Goal: Transaction & Acquisition: Obtain resource

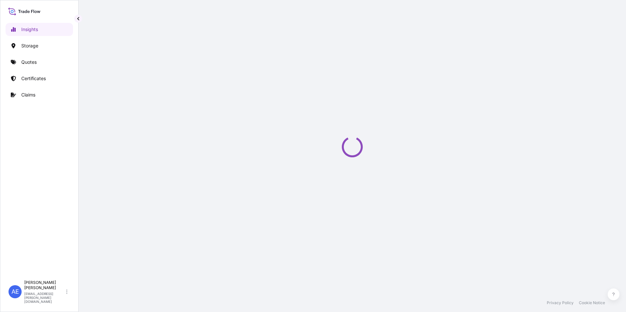
select select "2025"
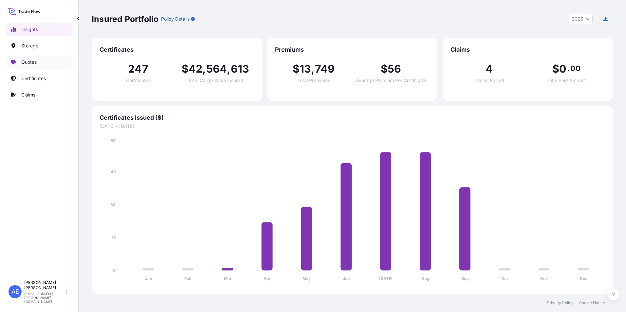
click at [19, 66] on link "Quotes" at bounding box center [39, 62] width 67 height 13
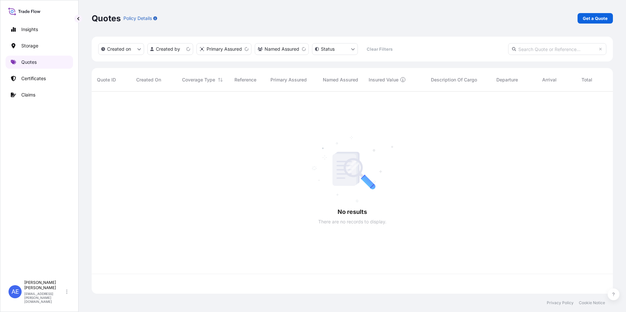
scroll to position [201, 516]
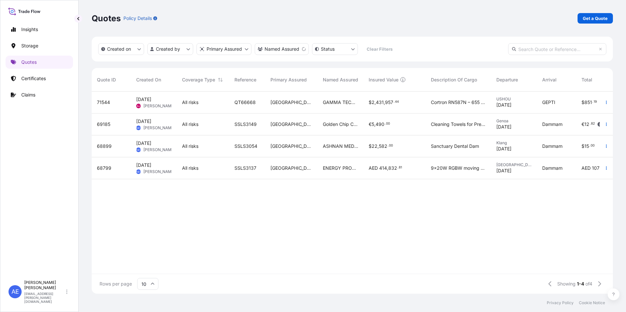
click at [594, 18] on p "Get a Quote" at bounding box center [595, 18] width 25 height 7
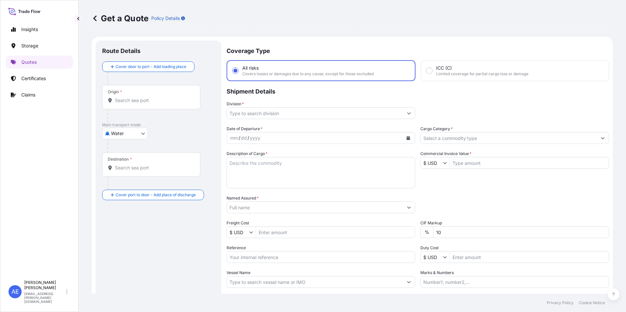
scroll to position [10, 0]
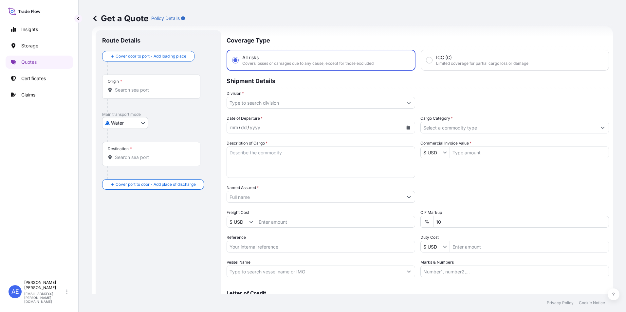
click at [128, 125] on body "Insights Storage Quotes Certificates Claims AE [PERSON_NAME] Samuel [EMAIL_ADDR…" at bounding box center [313, 156] width 626 height 312
click at [122, 139] on div "Air" at bounding box center [125, 140] width 41 height 12
select select "Air"
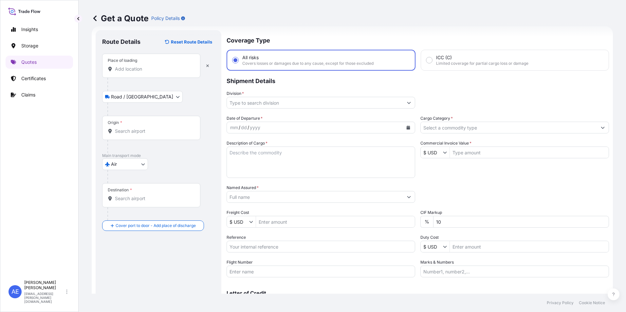
click at [130, 70] on input "Place of loading" at bounding box center [153, 69] width 77 height 7
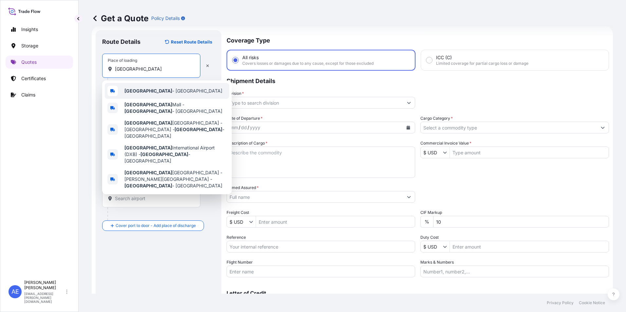
click at [131, 86] on div "[GEOGRAPHIC_DATA] - [GEOGRAPHIC_DATA]" at bounding box center [167, 91] width 124 height 16
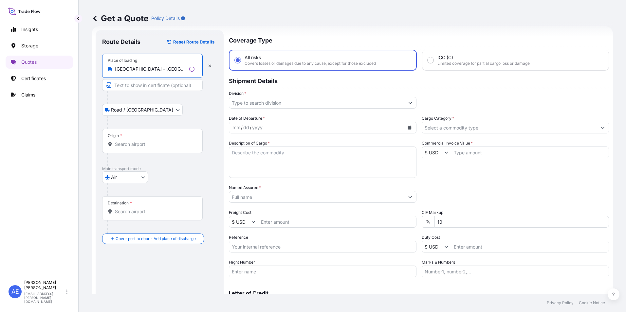
type input "[GEOGRAPHIC_DATA] - [GEOGRAPHIC_DATA]"
click at [137, 144] on input "Origin *" at bounding box center [155, 144] width 80 height 7
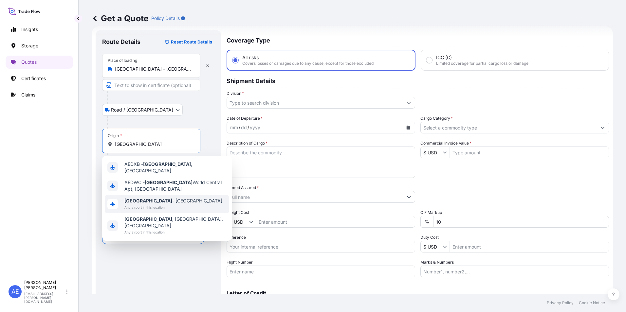
click at [146, 200] on span "[GEOGRAPHIC_DATA] - [GEOGRAPHIC_DATA]" at bounding box center [173, 201] width 98 height 7
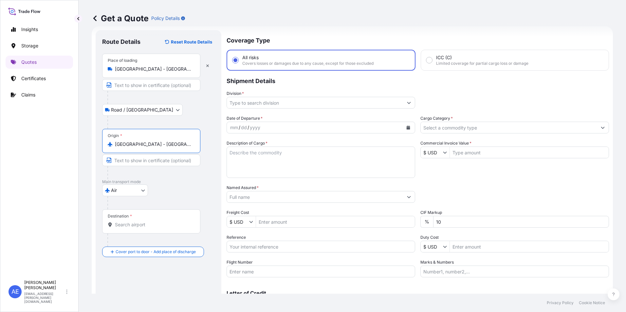
type input "[GEOGRAPHIC_DATA] - [GEOGRAPHIC_DATA]"
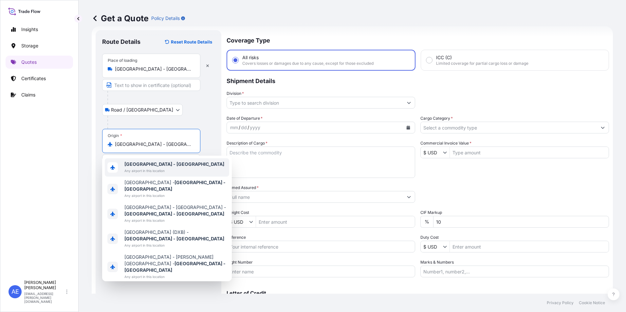
click at [159, 167] on div "[GEOGRAPHIC_DATA] - [GEOGRAPHIC_DATA] Any airport in this location" at bounding box center [174, 167] width 100 height 13
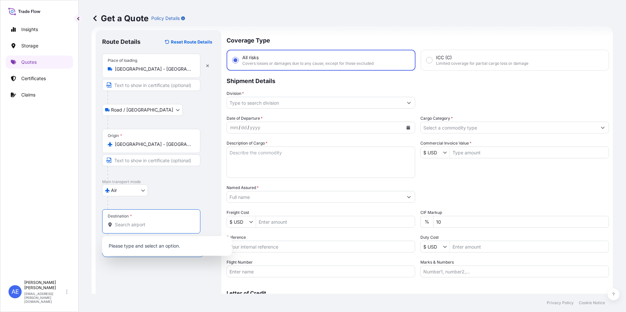
click at [152, 222] on input "Destination *" at bounding box center [153, 225] width 77 height 7
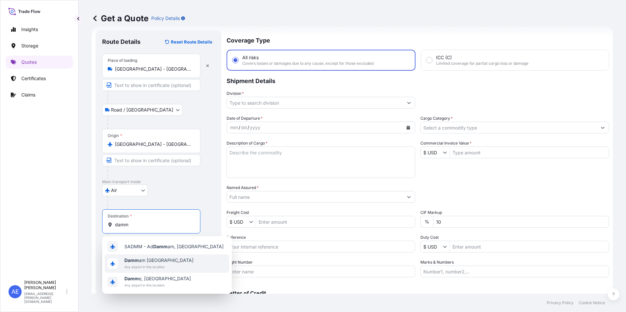
click at [143, 264] on span "Any airport in this location" at bounding box center [158, 267] width 69 height 7
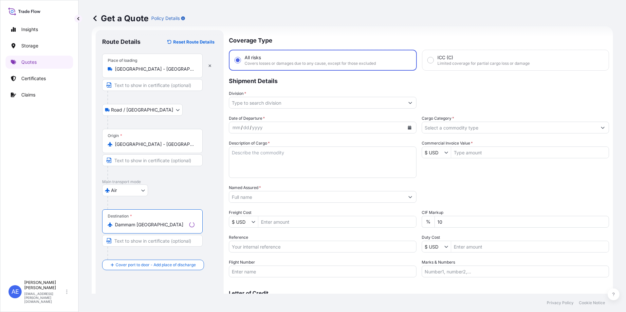
type input "Dammam [GEOGRAPHIC_DATA]"
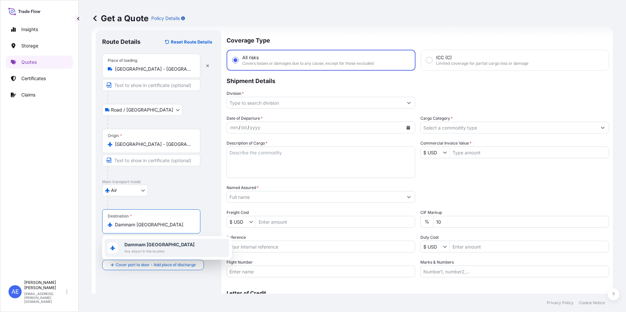
click at [175, 242] on div "[GEOGRAPHIC_DATA] [GEOGRAPHIC_DATA] Any airport in this location" at bounding box center [167, 248] width 124 height 18
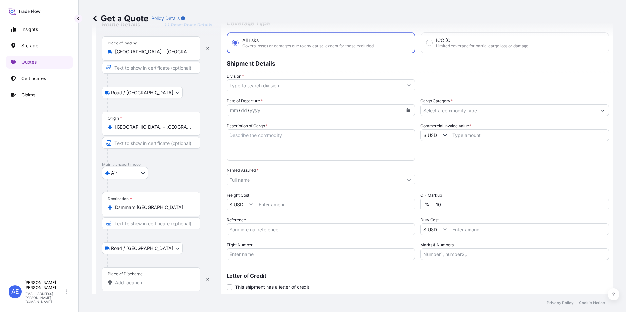
scroll to position [43, 0]
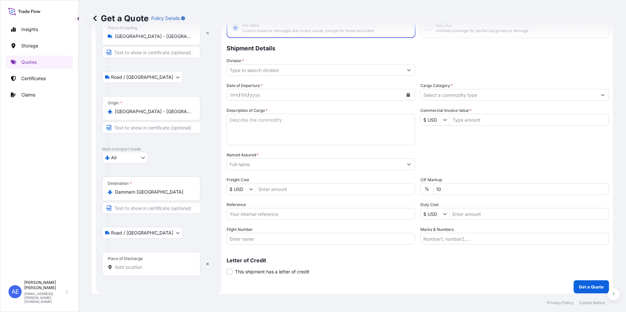
click at [141, 267] on input "Place of Discharge" at bounding box center [153, 267] width 77 height 7
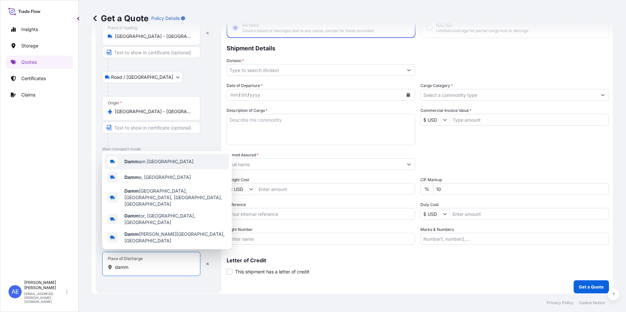
click at [145, 165] on span "Damm am [GEOGRAPHIC_DATA]" at bounding box center [158, 161] width 69 height 7
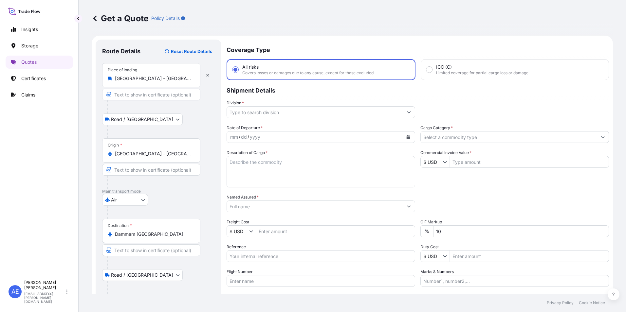
scroll to position [0, 0]
type input "Dammam [GEOGRAPHIC_DATA]"
drag, startPoint x: 316, startPoint y: 116, endPoint x: 316, endPoint y: 119, distance: 3.6
click at [316, 115] on input "Division *" at bounding box center [315, 113] width 176 height 12
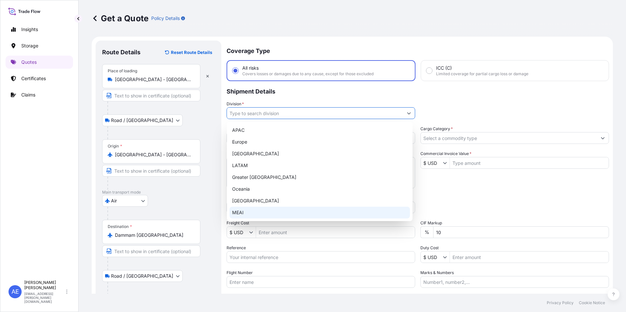
click at [248, 208] on div "MEAI" at bounding box center [319, 213] width 180 height 12
type input "MEAI"
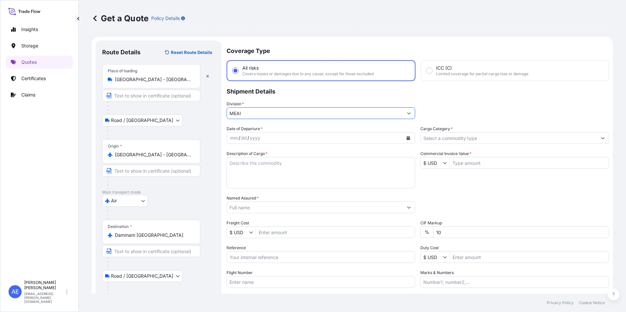
click at [406, 140] on icon "Calendar" at bounding box center [408, 138] width 4 height 4
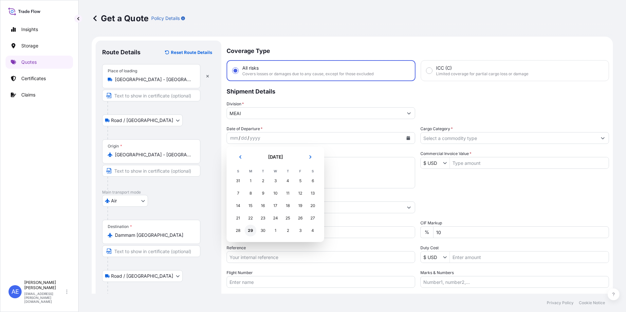
click at [251, 232] on div "29" at bounding box center [250, 231] width 12 height 12
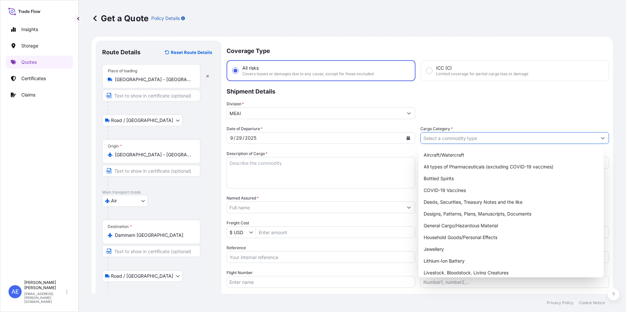
click at [479, 137] on input "Cargo Category *" at bounding box center [509, 138] width 176 height 12
click at [486, 228] on div "General Cargo/Hazardous Material" at bounding box center [511, 226] width 180 height 12
type input "General Cargo/Hazardous Material"
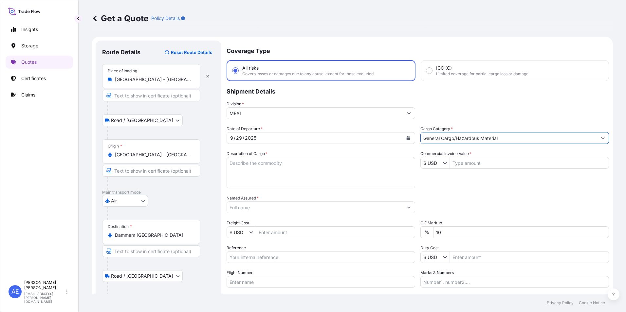
click at [443, 160] on button "Show suggestions" at bounding box center [446, 163] width 7 height 7
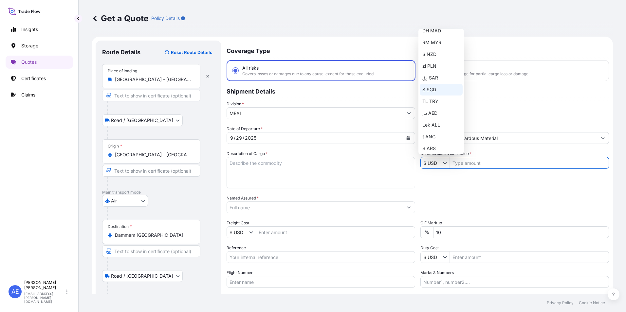
scroll to position [164, 0]
click at [434, 87] on div "د.إ AED" at bounding box center [441, 85] width 43 height 12
type input "د.إ AED"
click at [483, 164] on input "Commercial Invoice Value *" at bounding box center [529, 163] width 159 height 12
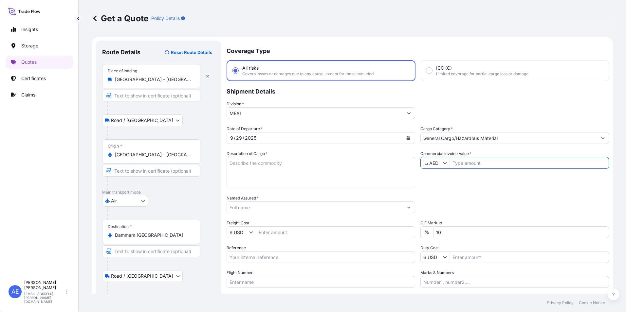
paste input "4983.70"
type input "4,983.7"
drag, startPoint x: 459, startPoint y: 232, endPoint x: 267, endPoint y: 244, distance: 192.5
click at [281, 242] on div "Date of Departure * [DATE] Cargo Category * General Cargo/Hazardous Material De…" at bounding box center [417, 207] width 382 height 162
type input "0"
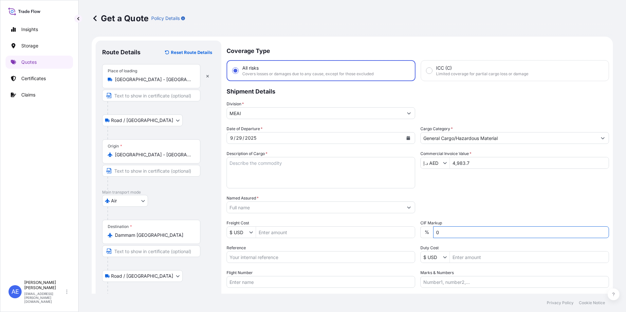
click at [260, 174] on textarea "Description of Cargo *" at bounding box center [320, 172] width 188 height 31
paste textarea "WIRE CUP BRUSH, WIRE CLIP, PLASTIC CURTAIN FOR CHILLER & FREEZER"
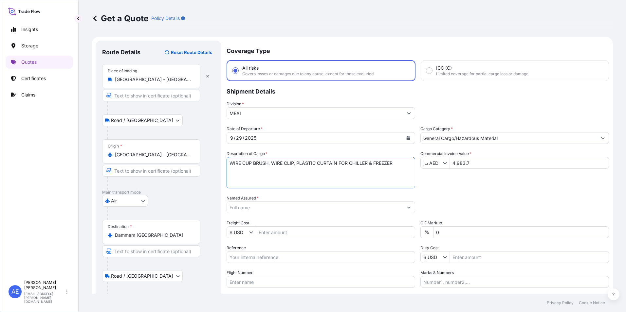
type textarea "WIRE CUP BRUSH, WIRE CLIP, PLASTIC CURTAIN FOR CHILLER & FREEZER"
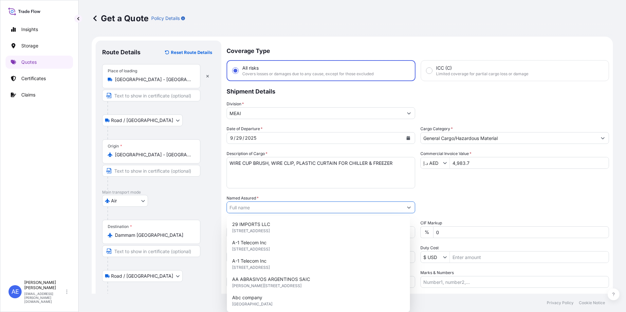
click at [276, 205] on input "Named Assured *" at bounding box center [315, 208] width 176 height 12
paste input "ZAMIL OFFSHORE SERVICES COMPANY"
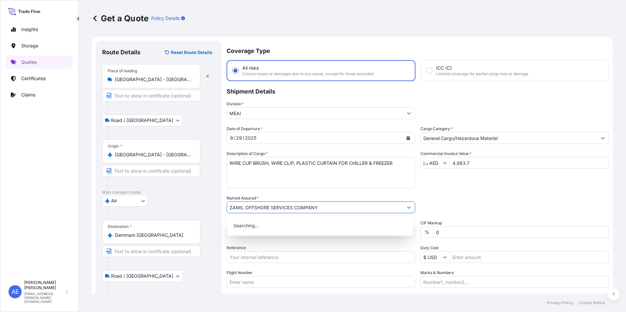
type input "ZAMIL OFFSHORE SERVICES COMPANY"
click at [374, 200] on div "Named Assured * ZAMIL OFFSHORE SERVICES COMPANY" at bounding box center [320, 204] width 188 height 18
click at [261, 253] on input "Reference" at bounding box center [320, 257] width 188 height 12
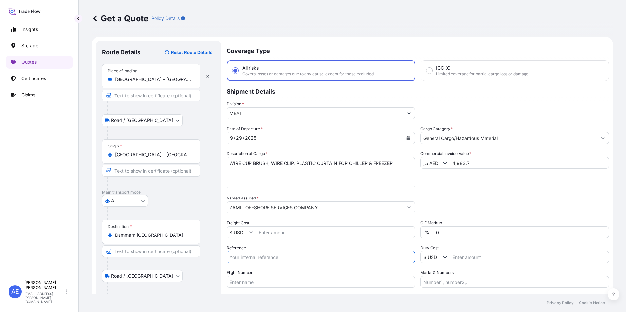
paste input "SSLS3326"
type input "SSLS3326"
click at [510, 197] on div "Packing Category Type to search a container mode Please select a primary mode o…" at bounding box center [514, 204] width 188 height 18
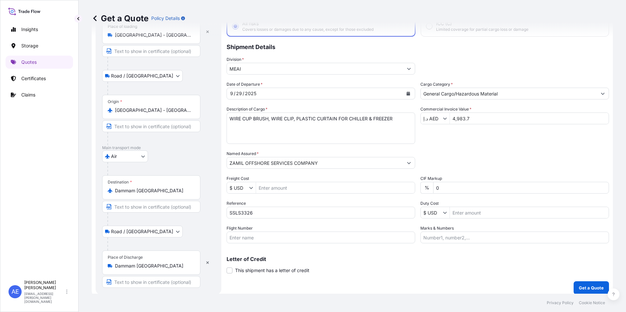
scroll to position [49, 0]
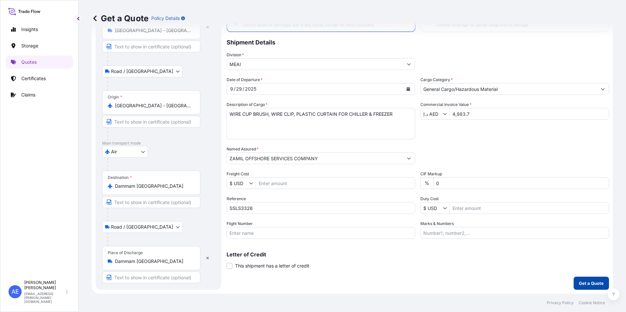
click at [585, 288] on button "Get a Quote" at bounding box center [590, 283] width 35 height 13
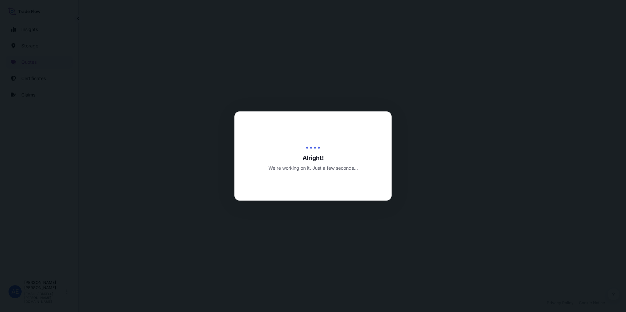
select select "Road / [GEOGRAPHIC_DATA]"
select select "Air"
select select "Road / [GEOGRAPHIC_DATA]"
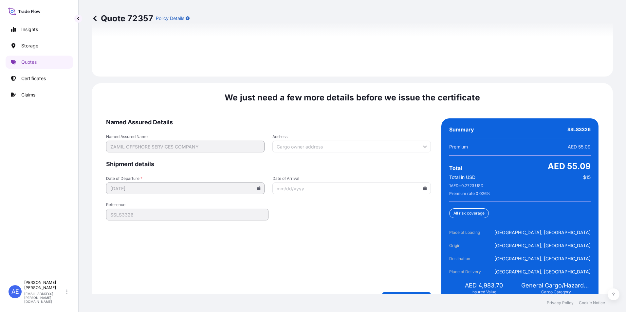
scroll to position [1008, 0]
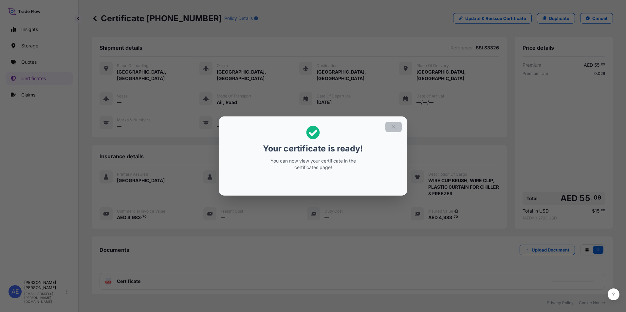
click at [391, 129] on icon "button" at bounding box center [393, 127] width 6 height 6
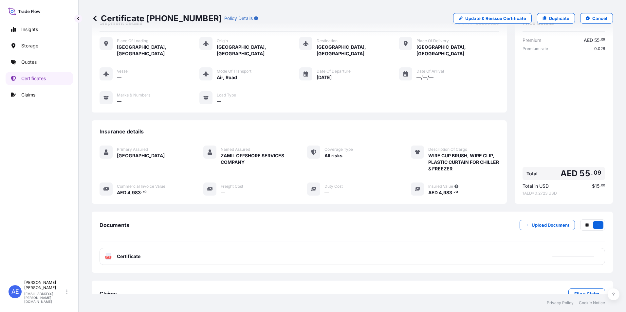
scroll to position [33, 0]
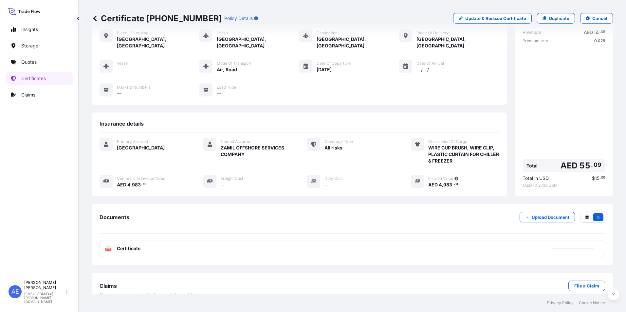
click at [232, 245] on div "PDF Certificate" at bounding box center [351, 248] width 505 height 17
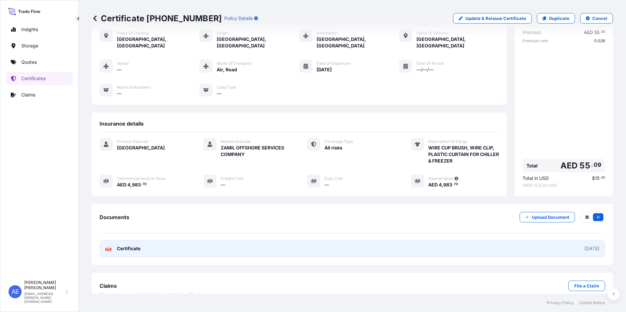
click at [190, 240] on link "PDF Certificate [DATE]" at bounding box center [351, 248] width 505 height 17
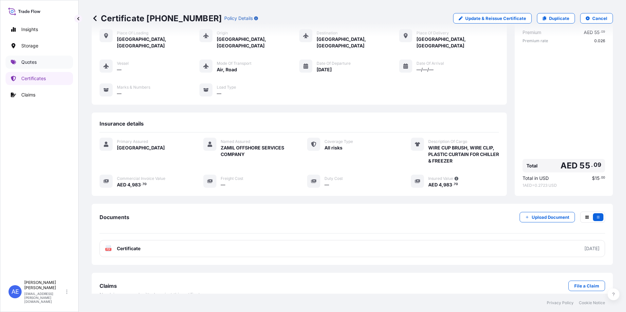
click at [35, 65] on p "Quotes" at bounding box center [28, 62] width 15 height 7
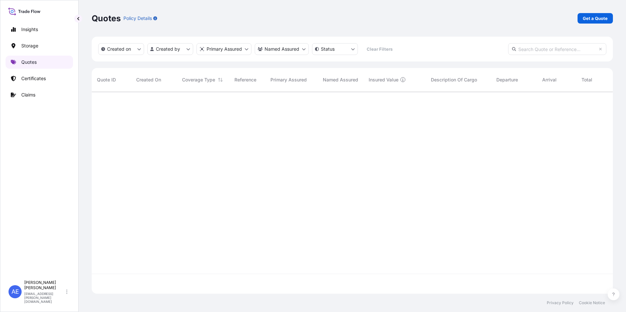
scroll to position [201, 516]
click at [602, 17] on p "Get a Quote" at bounding box center [595, 18] width 25 height 7
select select "Water"
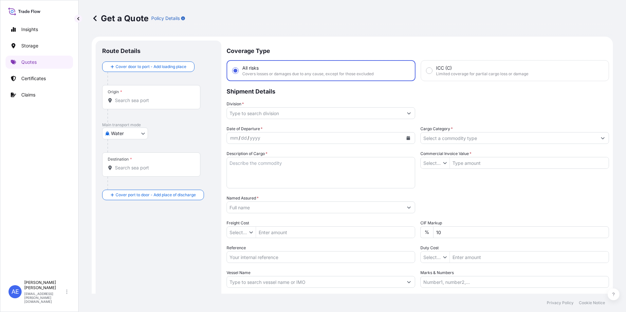
type input "$ USD"
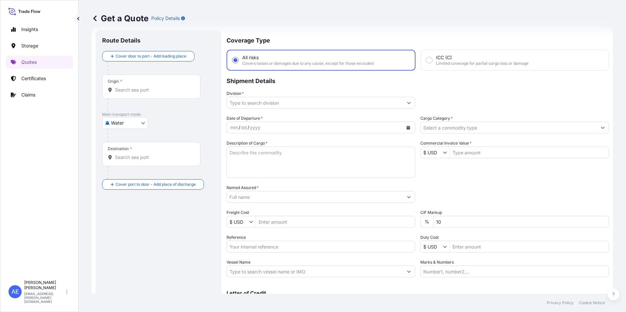
click at [113, 127] on body "Insights Storage Quotes Certificates Claims AE [PERSON_NAME] Samuel [EMAIL_ADDR…" at bounding box center [313, 156] width 626 height 312
click at [114, 152] on div "Water" at bounding box center [125, 152] width 41 height 12
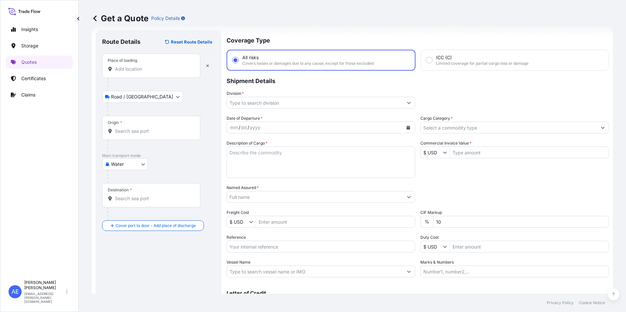
click at [137, 66] on input "Place of loading" at bounding box center [153, 69] width 77 height 7
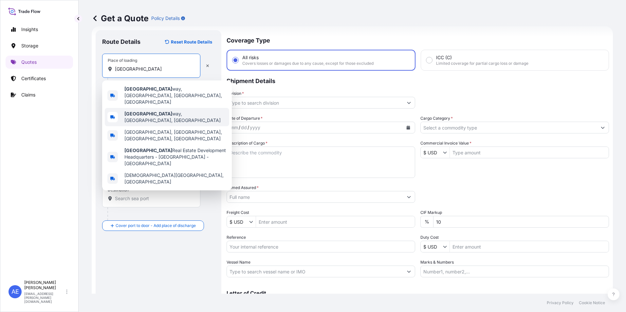
click at [150, 111] on b "[GEOGRAPHIC_DATA]" at bounding box center [148, 114] width 48 height 6
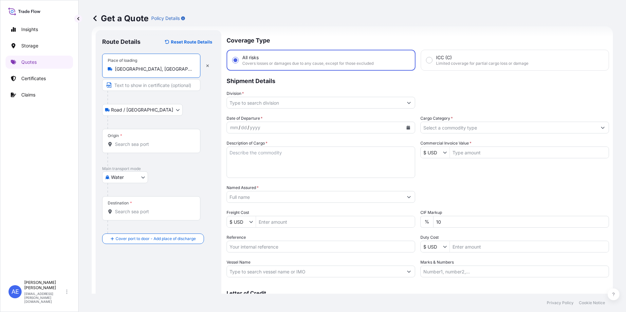
type input "[GEOGRAPHIC_DATA], [GEOGRAPHIC_DATA], [GEOGRAPHIC_DATA]"
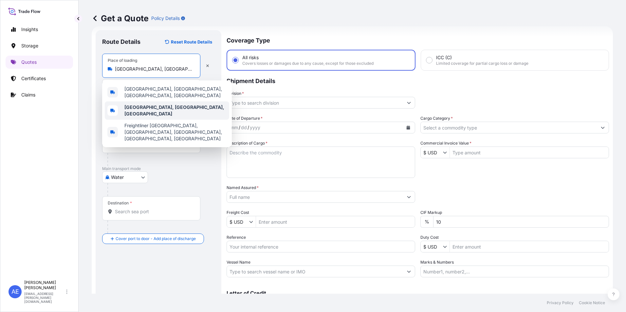
click at [179, 109] on b "[GEOGRAPHIC_DATA], [GEOGRAPHIC_DATA], [GEOGRAPHIC_DATA]" at bounding box center [174, 110] width 100 height 12
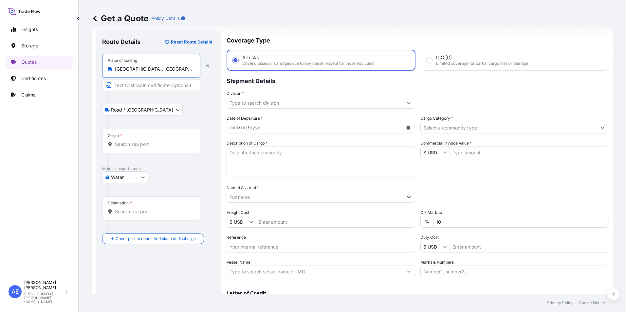
click at [137, 137] on div "Origin *" at bounding box center [151, 141] width 98 height 24
click at [137, 141] on input "Origin *" at bounding box center [153, 144] width 77 height 7
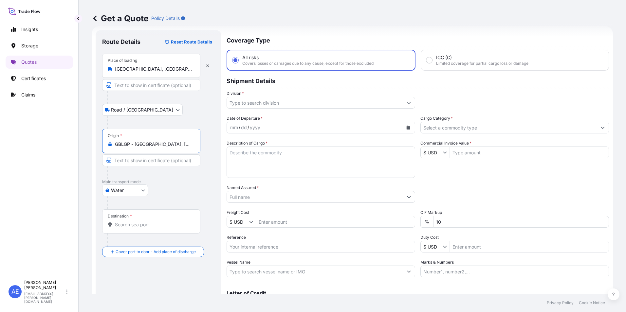
type input "GBLGP - [GEOGRAPHIC_DATA], [GEOGRAPHIC_DATA]"
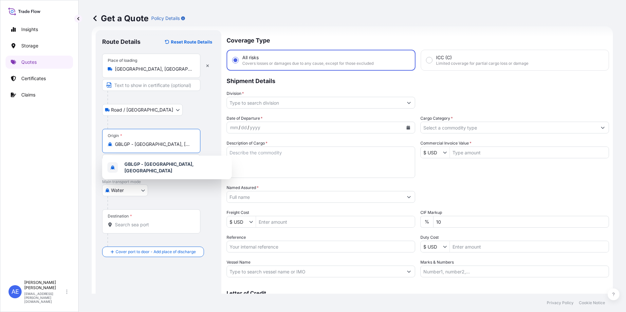
click at [158, 224] on input "Destination *" at bounding box center [153, 225] width 77 height 7
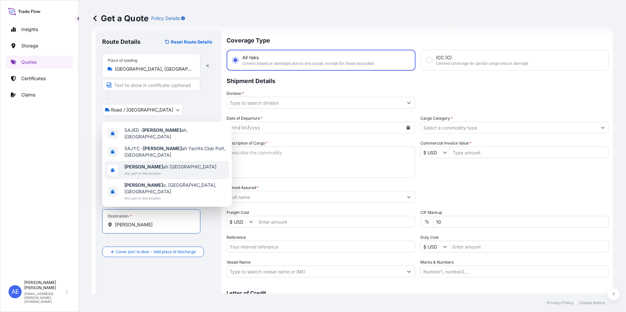
click at [144, 177] on span "Any port in this location" at bounding box center [170, 173] width 92 height 7
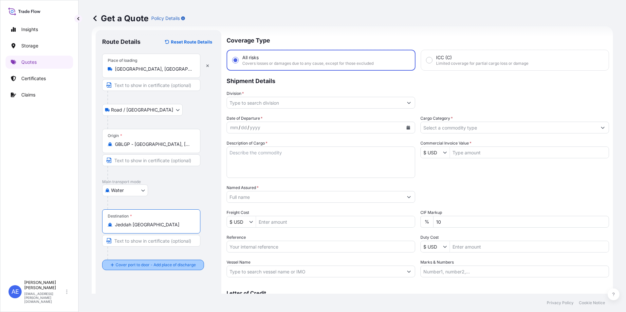
type input "Jeddah [GEOGRAPHIC_DATA]"
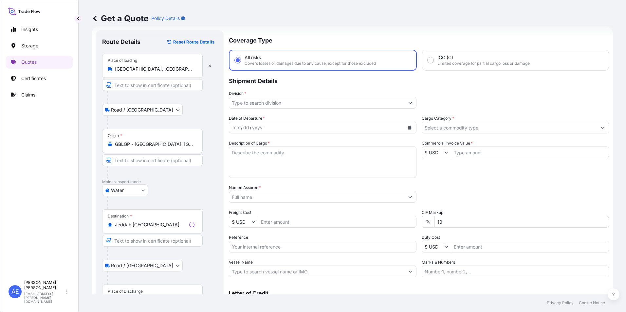
scroll to position [47, 0]
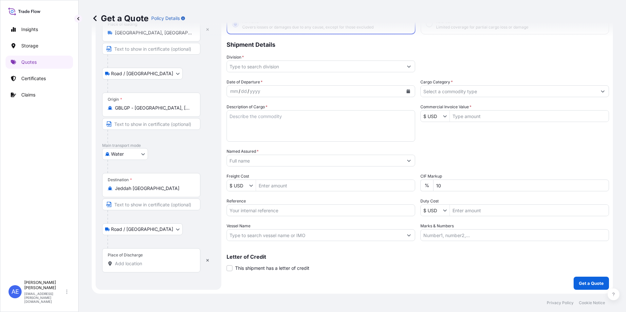
click at [144, 266] on input "Place of Discharge" at bounding box center [153, 263] width 77 height 7
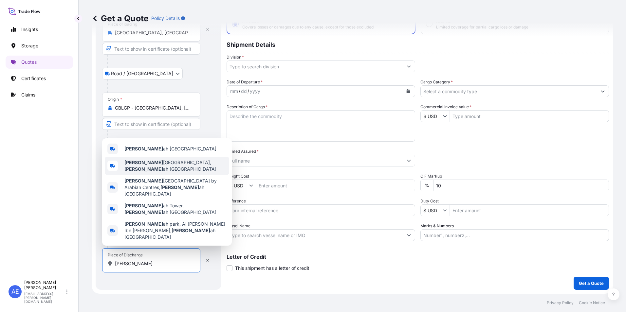
click at [145, 173] on div "[GEOGRAPHIC_DATA], Jedd ah [GEOGRAPHIC_DATA]" at bounding box center [167, 166] width 124 height 18
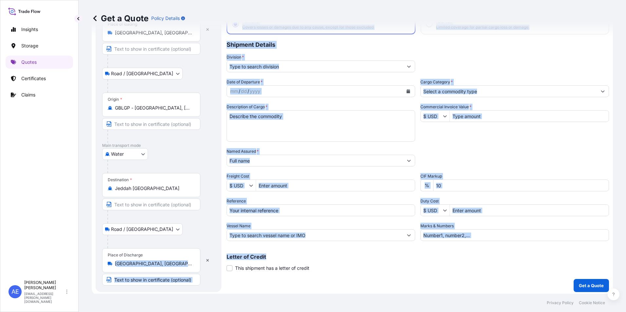
drag, startPoint x: 115, startPoint y: 264, endPoint x: 227, endPoint y: 264, distance: 111.6
click at [227, 264] on form "Route Details Reset Route Details Place of loading [GEOGRAPHIC_DATA] / [GEOGRAP…" at bounding box center [352, 143] width 521 height 306
drag, startPoint x: 168, startPoint y: 266, endPoint x: 148, endPoint y: 262, distance: 20.3
click at [167, 266] on input "[GEOGRAPHIC_DATA], [GEOGRAPHIC_DATA] [GEOGRAPHIC_DATA]" at bounding box center [153, 263] width 77 height 7
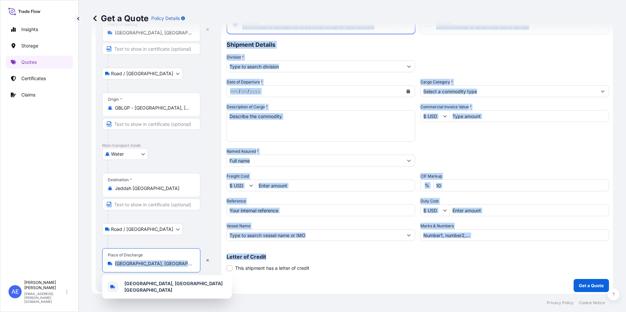
click at [156, 263] on input "[GEOGRAPHIC_DATA], [GEOGRAPHIC_DATA] [GEOGRAPHIC_DATA]" at bounding box center [153, 263] width 77 height 7
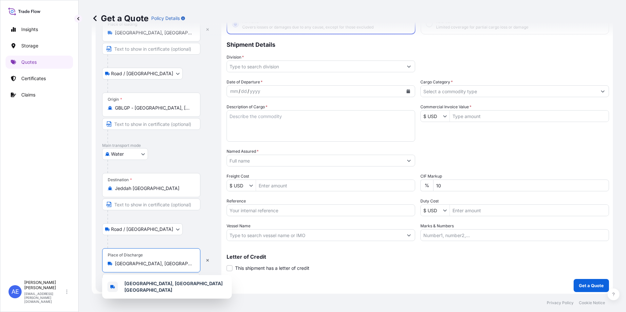
scroll to position [0, 31]
drag, startPoint x: 117, startPoint y: 264, endPoint x: 200, endPoint y: 264, distance: 83.4
click at [200, 264] on div "Place of Discharge [GEOGRAPHIC_DATA], [GEOGRAPHIC_DATA] [GEOGRAPHIC_DATA]" at bounding box center [151, 260] width 98 height 24
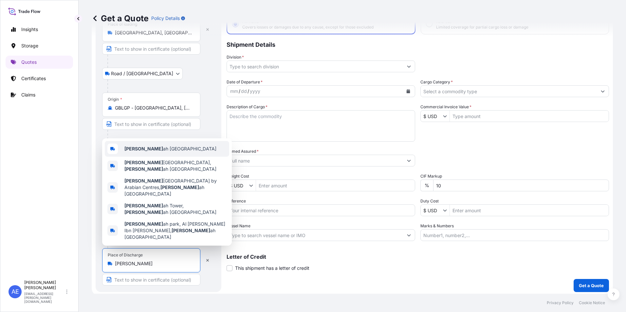
click at [144, 157] on div "[DEMOGRAPHIC_DATA] ah [GEOGRAPHIC_DATA]" at bounding box center [167, 149] width 124 height 16
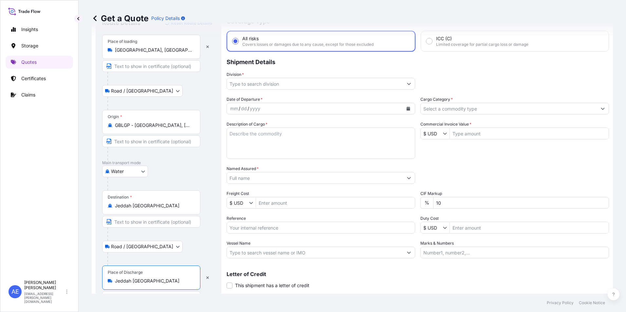
scroll to position [16, 0]
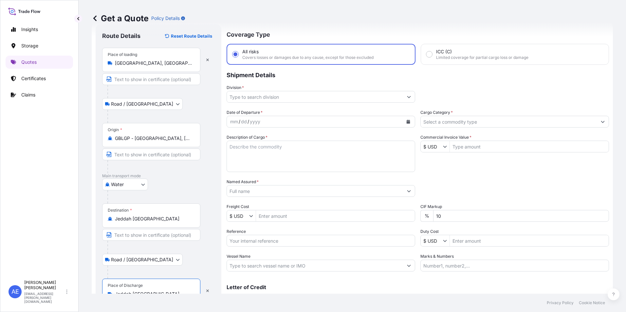
type input "Jeddah [GEOGRAPHIC_DATA]"
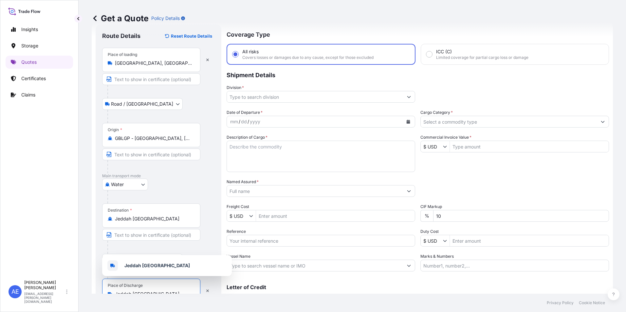
click at [260, 193] on input "Named Assured *" at bounding box center [315, 191] width 176 height 12
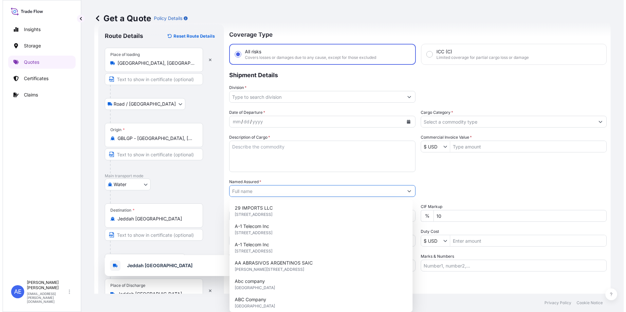
paste input "JAC RIJK AL RUSHAID CONTRACTING & SERVICES CO. LTD"
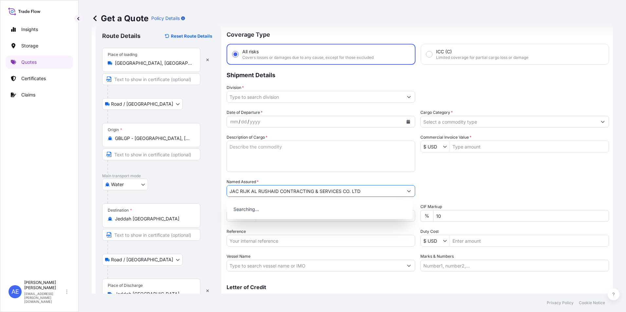
type input "JAC RIJK AL RUSHAID CONTRACTING & SERVICES CO. LTD"
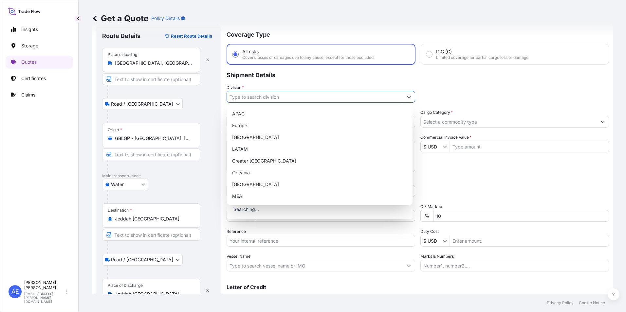
click at [407, 96] on icon "Show suggestions" at bounding box center [409, 97] width 4 height 4
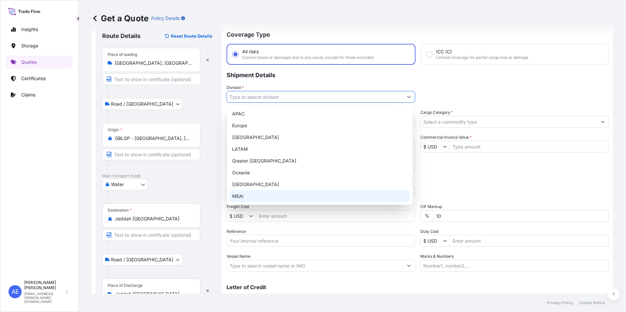
click at [237, 194] on div "MEAI" at bounding box center [319, 196] width 180 height 12
type input "MEAI"
click at [249, 194] on div "MEAI" at bounding box center [319, 196] width 180 height 12
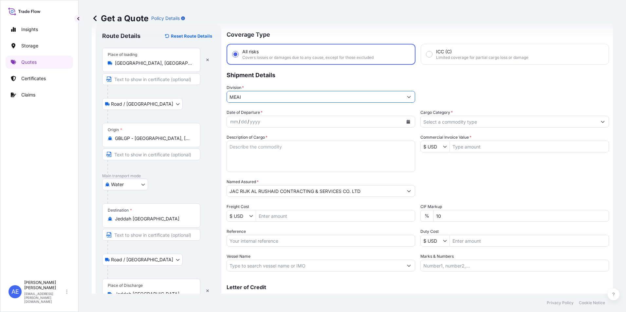
click at [403, 121] on button "Calendar" at bounding box center [408, 122] width 10 height 10
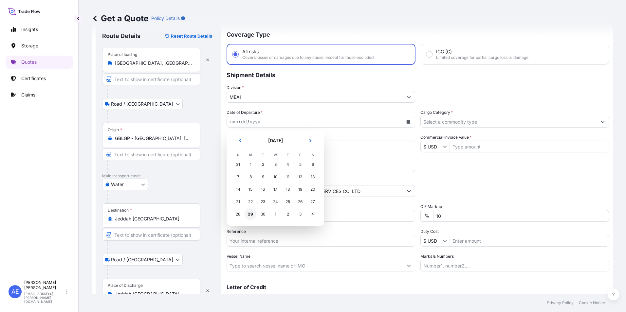
click at [252, 214] on div "29" at bounding box center [250, 214] width 12 height 12
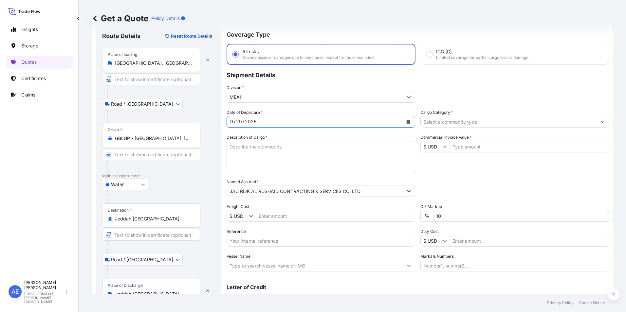
click at [408, 123] on button "Calendar" at bounding box center [408, 122] width 10 height 10
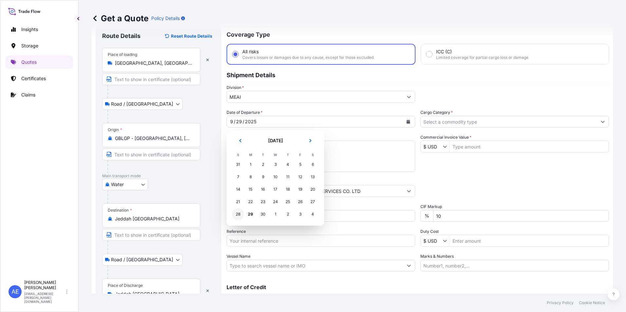
click at [237, 215] on div "28" at bounding box center [238, 214] width 12 height 12
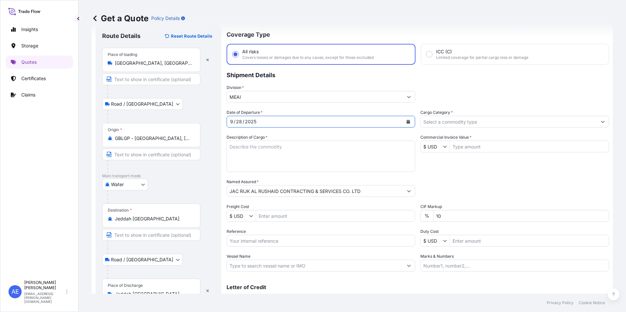
click at [477, 121] on input "Cargo Category *" at bounding box center [509, 122] width 176 height 12
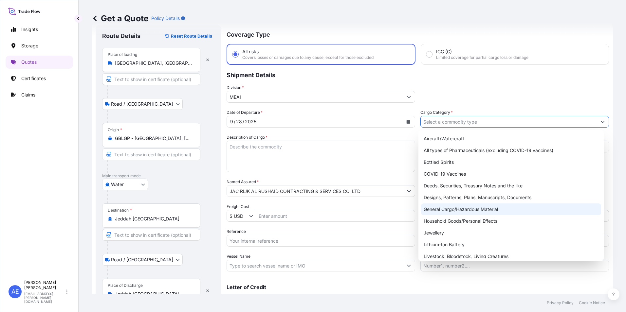
click at [446, 209] on div "General Cargo/Hazardous Material" at bounding box center [511, 210] width 180 height 12
type input "General Cargo/Hazardous Material"
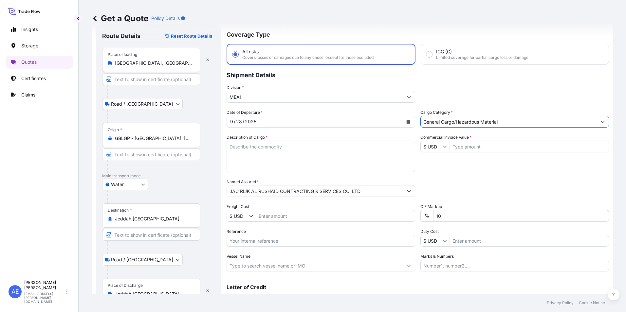
click at [443, 147] on icon "Show suggestions" at bounding box center [445, 147] width 4 height 4
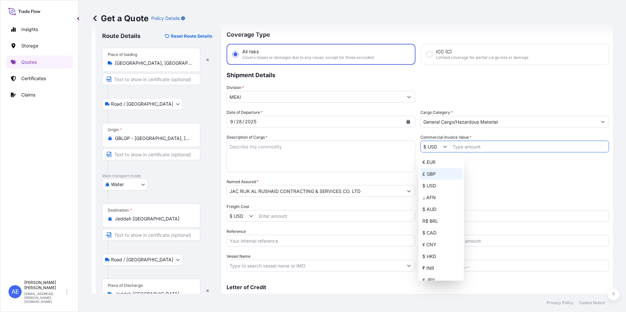
click at [434, 171] on div "£ GBP" at bounding box center [441, 174] width 43 height 12
type input "£ GBP"
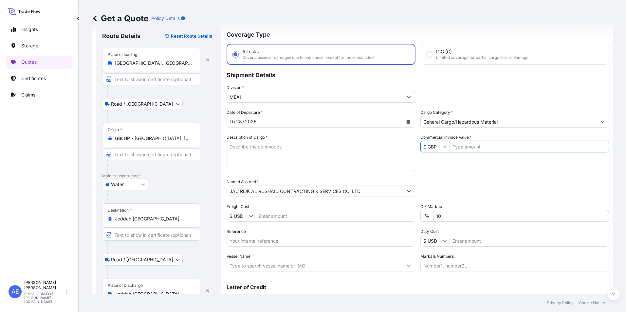
click at [476, 141] on input "Commercial Invoice Value *" at bounding box center [529, 147] width 159 height 12
paste input "1,557.50"
type input "1,557.5"
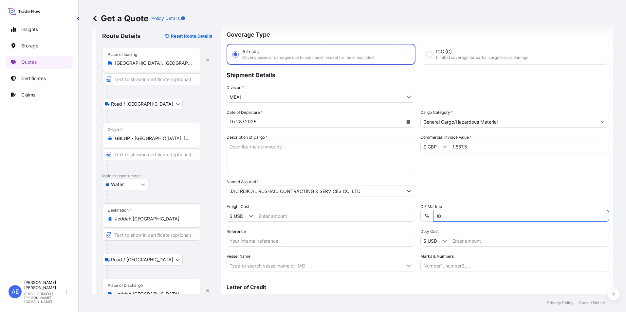
drag, startPoint x: 452, startPoint y: 215, endPoint x: 255, endPoint y: 218, distance: 196.7
click at [271, 218] on div "Date of Departure * [DATE] Cargo Category * General Cargo/Hazardous Material De…" at bounding box center [417, 190] width 382 height 162
type input "0"
click at [267, 153] on textarea "Description of Cargo *" at bounding box center [320, 156] width 188 height 31
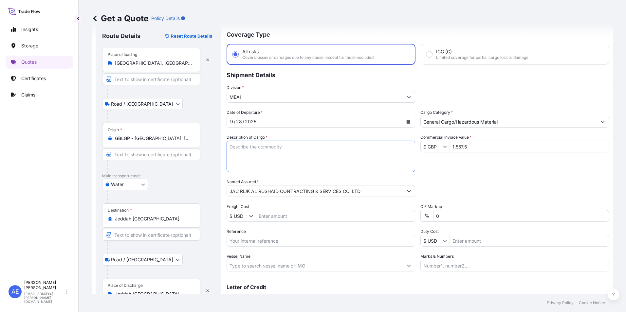
paste textarea "Yellow Wheel Chock"
type textarea "Yellow Wheel Chock"
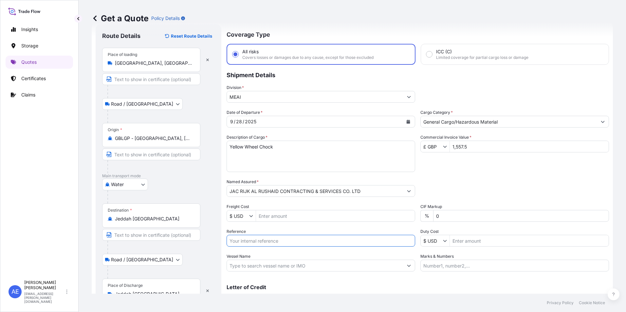
click at [264, 242] on input "Reference" at bounding box center [320, 241] width 188 height 12
paste input "BL:GLGPJED250900575 SSLS3327"
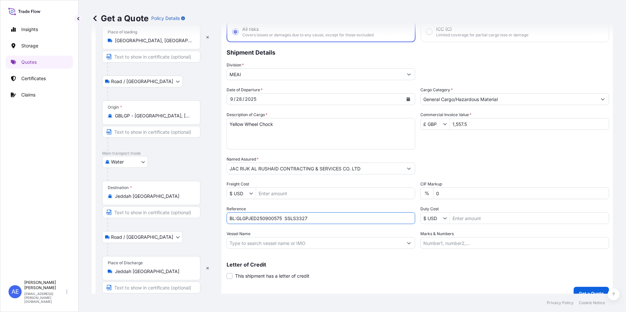
scroll to position [49, 0]
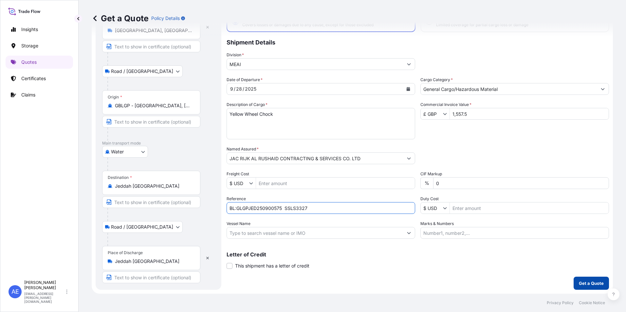
type input "BL:GLGPJED250900575 SSLS3327"
click at [600, 283] on button "Get a Quote" at bounding box center [590, 283] width 35 height 13
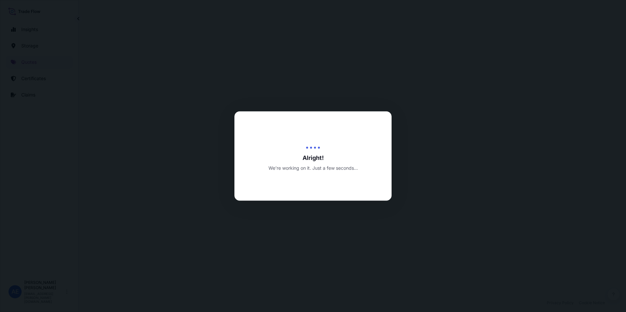
select select "Road / [GEOGRAPHIC_DATA]"
select select "Water"
select select "Road / [GEOGRAPHIC_DATA]"
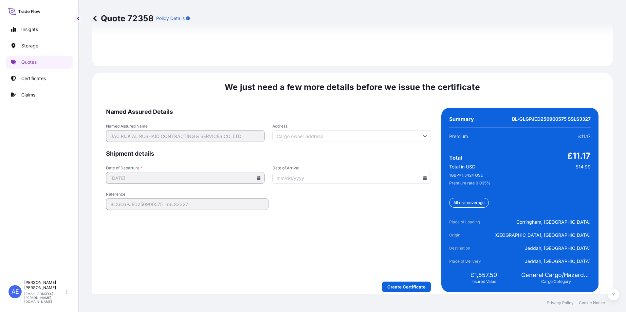
scroll to position [1008, 0]
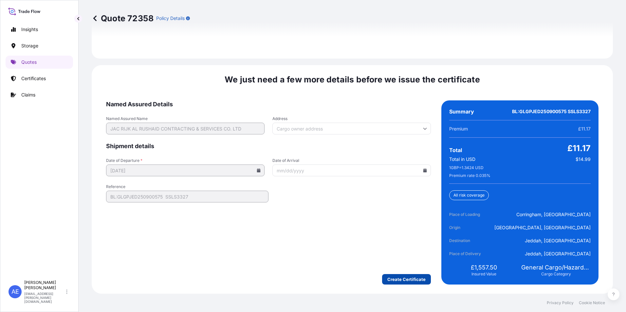
click at [402, 285] on div "We just need a few more details before we issue the certificate Named Assured D…" at bounding box center [352, 179] width 521 height 229
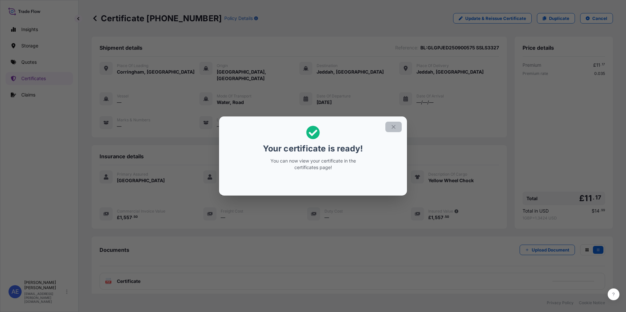
click at [389, 128] on button "button" at bounding box center [393, 127] width 16 height 10
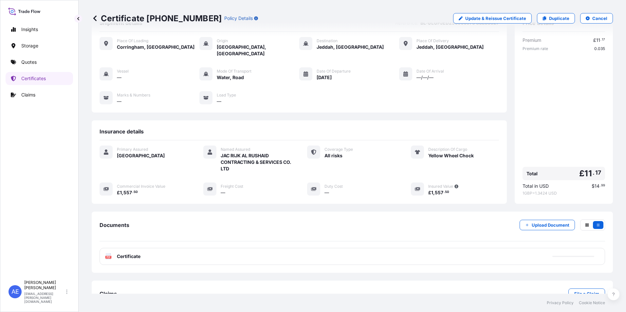
scroll to position [45, 0]
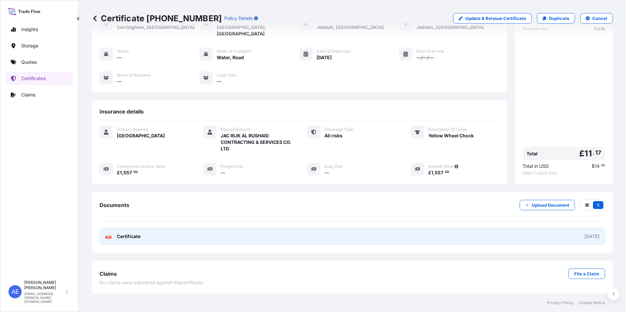
click at [256, 238] on link "PDF Certificate [DATE]" at bounding box center [351, 236] width 505 height 17
